Goal: Information Seeking & Learning: Understand process/instructions

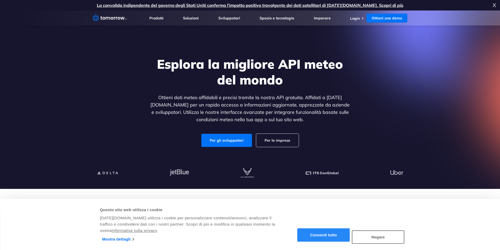
click at [322, 236] on font "Consenti tutto" at bounding box center [324, 235] width 27 height 4
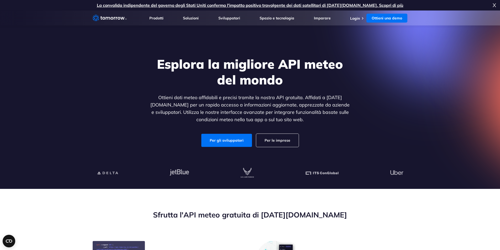
click at [230, 134] on div "Esplora la migliore API meteo del mondo Ottieni dati meteo affidabili e precisi…" at bounding box center [250, 101] width 203 height 91
click at [233, 141] on font "Per gli sviluppatori" at bounding box center [227, 140] width 34 height 5
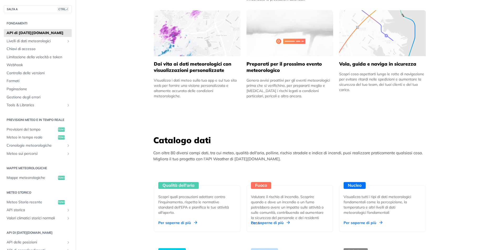
scroll to position [420, 0]
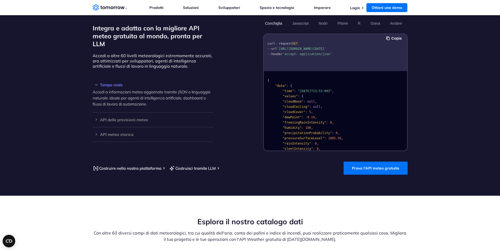
scroll to position [447, 0]
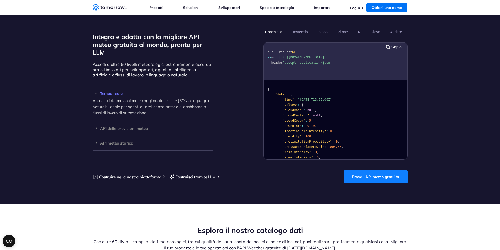
click at [374, 175] on font "Prova l'API meteo gratuita" at bounding box center [375, 177] width 47 height 5
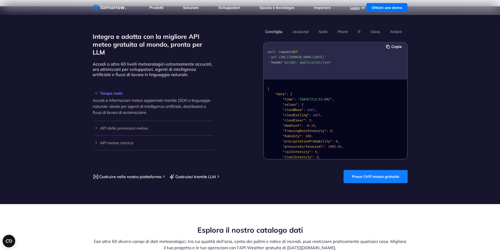
click at [355, 10] on font "Login" at bounding box center [355, 8] width 10 height 5
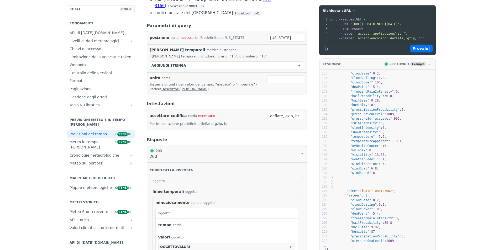
scroll to position [928, 0]
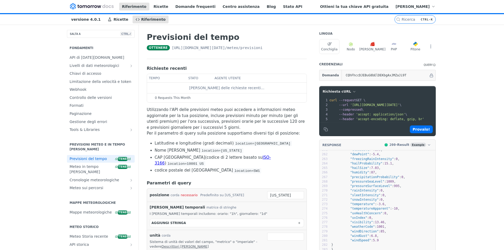
click at [149, 80] on font "tempo" at bounding box center [154, 78] width 11 height 4
click at [188, 80] on font "stato" at bounding box center [193, 78] width 10 height 4
click at [215, 80] on font "agente utente" at bounding box center [228, 78] width 26 height 4
drag, startPoint x: 213, startPoint y: 90, endPoint x: 198, endPoint y: 98, distance: 17.2
click at [213, 90] on font "Recupero delle richieste recenti…" at bounding box center [226, 88] width 75 height 4
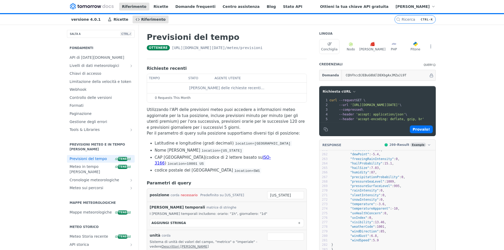
click at [157, 100] on span "0 Requests This Month" at bounding box center [173, 98] width 36 height 5
click at [172, 219] on button "AGGIUNGI stringa" at bounding box center [227, 223] width 154 height 8
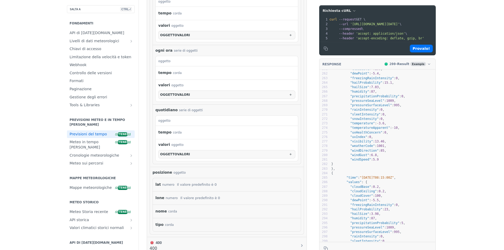
click at [162, 183] on font "numero" at bounding box center [168, 185] width 12 height 4
click at [177, 181] on div "Il valore predefinito è 0" at bounding box center [197, 185] width 40 height 8
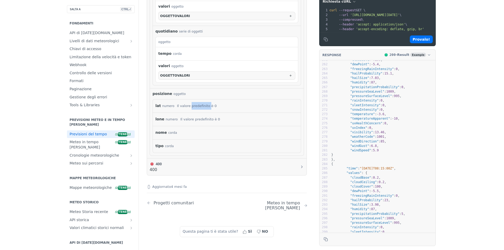
click at [299, 201] on font "Meteo in tempo reale" at bounding box center [282, 206] width 35 height 10
